Goal: Task Accomplishment & Management: Manage account settings

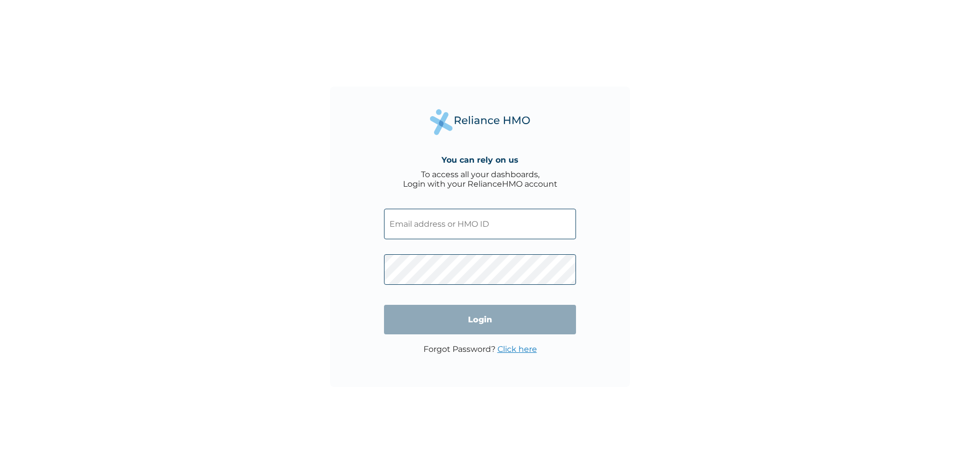
click at [415, 225] on input "text" at bounding box center [480, 224] width 192 height 31
type input "NEM/10019/A"
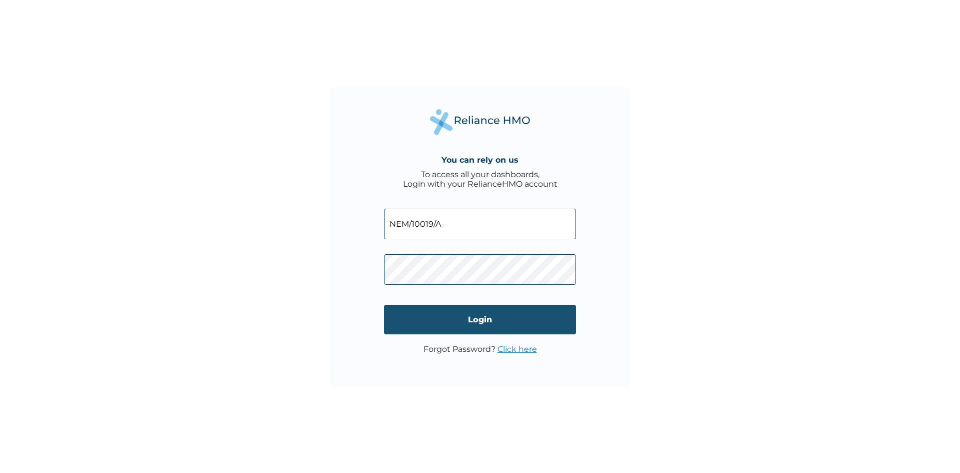
click at [492, 316] on input "Login" at bounding box center [480, 320] width 192 height 30
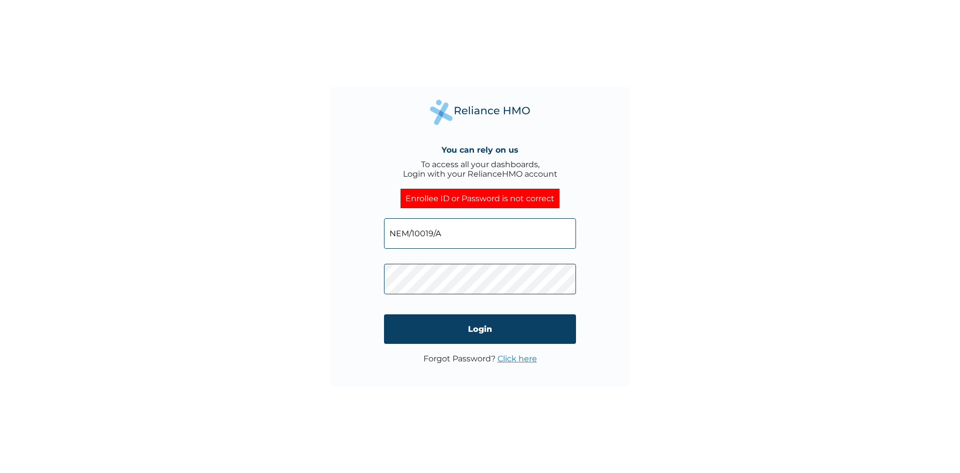
drag, startPoint x: 458, startPoint y: 233, endPoint x: 349, endPoint y: 222, distance: 110.1
click at [349, 222] on div "You can rely on us To access all your dashboards, Login with your RelianceHMO a…" at bounding box center [480, 237] width 300 height 300
type input "[EMAIL_ADDRESS][DOMAIN_NAME]"
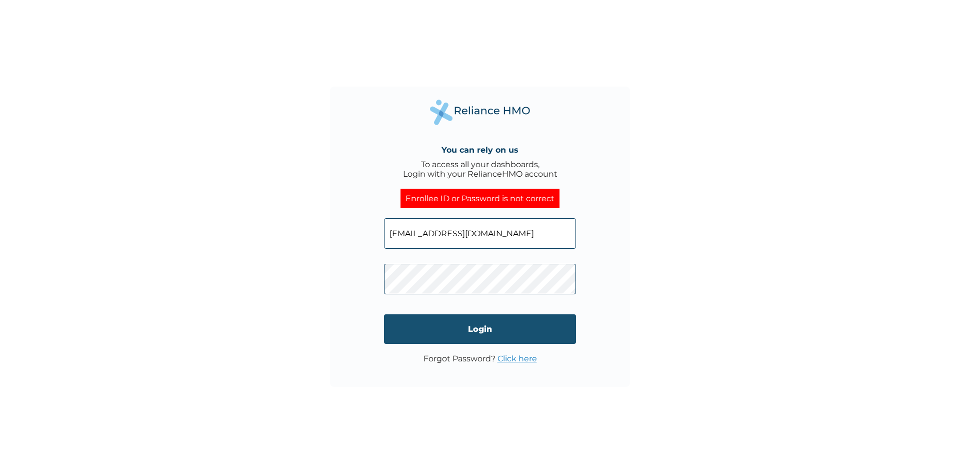
click at [478, 326] on input "Login" at bounding box center [480, 329] width 192 height 30
drag, startPoint x: 497, startPoint y: 234, endPoint x: 351, endPoint y: 218, distance: 147.0
click at [356, 220] on div "You can rely on us To access all your dashboards, Login with your RelianceHMO a…" at bounding box center [480, 237] width 300 height 300
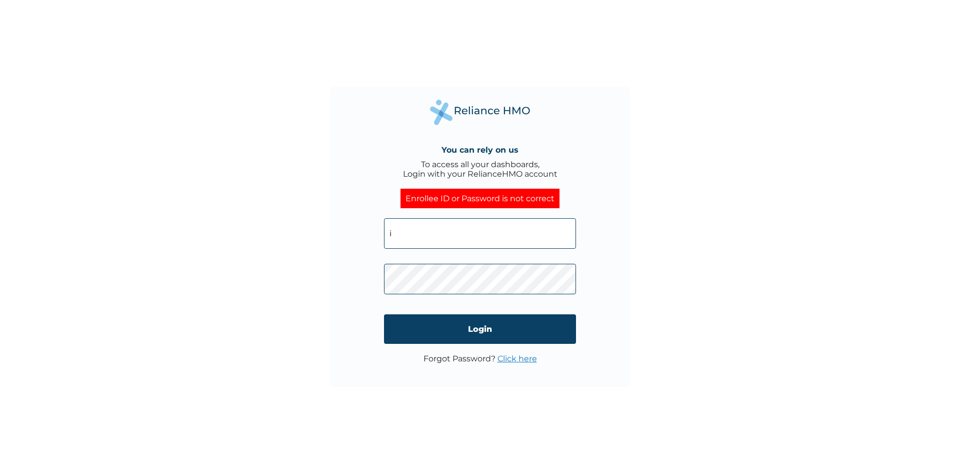
type input "[EMAIL_ADDRESS][DOMAIN_NAME]"
click at [476, 328] on input "Login" at bounding box center [480, 329] width 192 height 30
drag, startPoint x: 493, startPoint y: 235, endPoint x: 326, endPoint y: 225, distance: 167.4
click at [329, 224] on div "You can rely on us To access all your dashboards, Login with your RelianceHMO a…" at bounding box center [480, 236] width 960 height 473
type input "[EMAIL_ADDRESS][DOMAIN_NAME]"
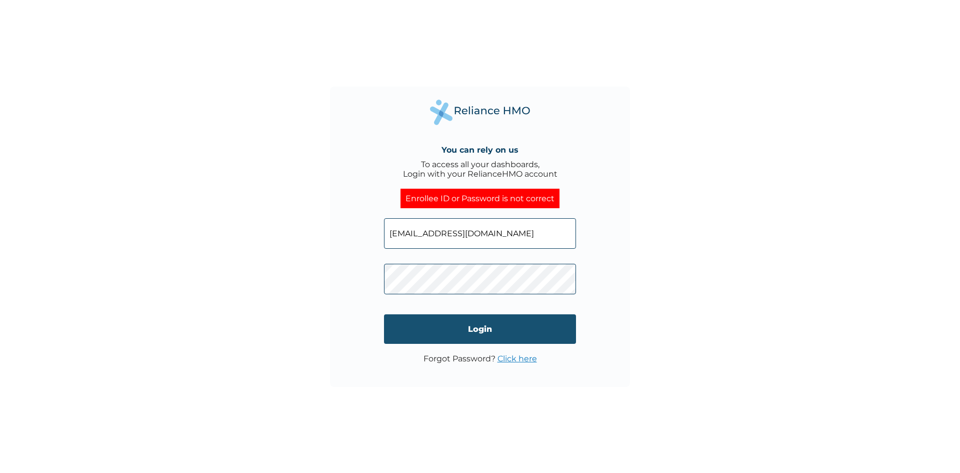
click at [479, 330] on input "Login" at bounding box center [480, 329] width 192 height 30
